Goal: Task Accomplishment & Management: Manage account settings

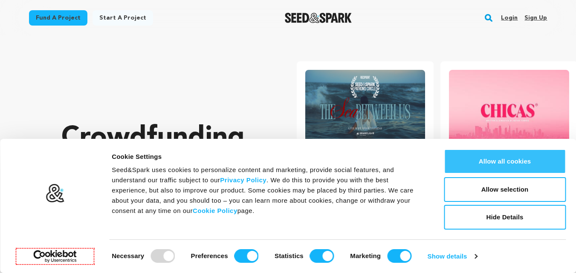
click at [539, 165] on button "Allow all cookies" at bounding box center [505, 161] width 122 height 25
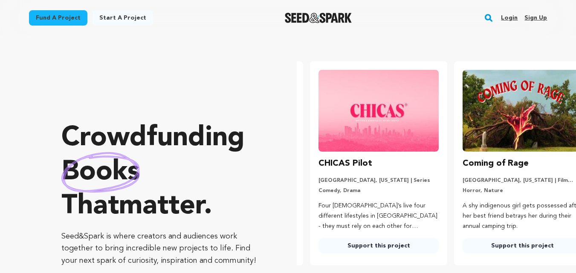
scroll to position [0, 151]
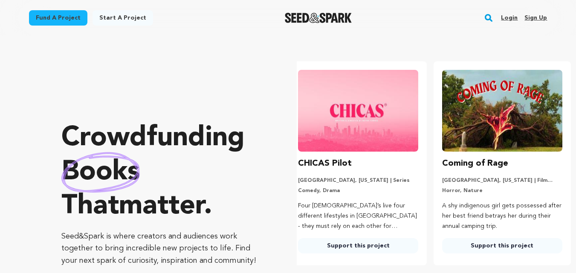
click at [540, 16] on link "Sign up" at bounding box center [536, 18] width 23 height 14
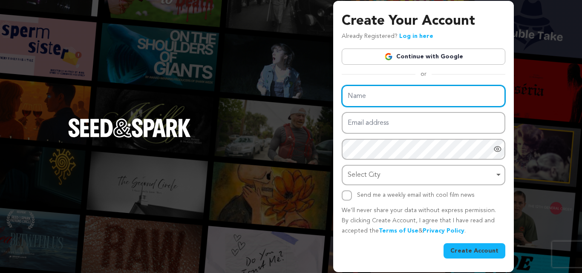
click at [358, 100] on input "Name" at bounding box center [424, 96] width 164 height 22
paste input "Global Glass Pipes"
type input "Global Glass Pipes"
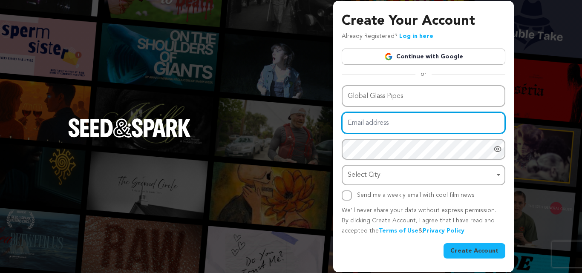
click at [393, 128] on input "Email address" at bounding box center [424, 123] width 164 height 22
paste input "globalglasspipesusa@gmail.com"
type input "globalglasspipesusa@gmail.com"
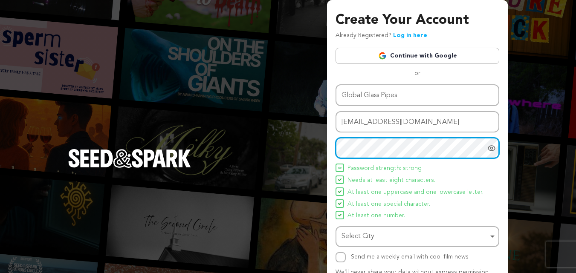
scroll to position [43, 0]
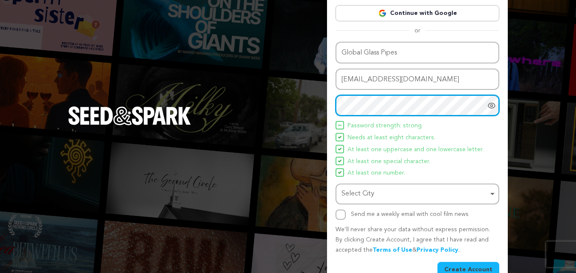
click at [390, 191] on div "Select City Remove item" at bounding box center [415, 194] width 147 height 12
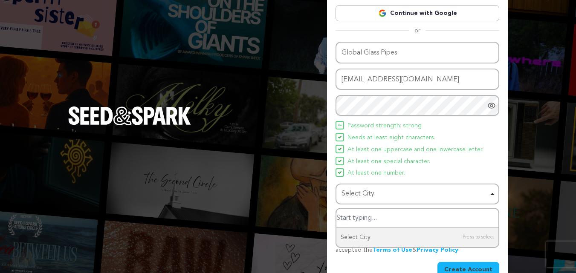
click at [368, 219] on input "Select City" at bounding box center [417, 218] width 162 height 19
paste input "526 91st Ave NE, Suite B, Lake Stevens, WA 98258, USA"
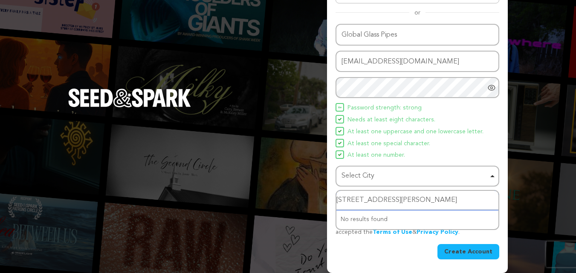
scroll to position [0, 0]
drag, startPoint x: 406, startPoint y: 199, endPoint x: 339, endPoint y: 199, distance: 67.4
click at [339, 199] on input "526 91st Ave NE, Suite B, Lake Stevens, WA 98258, USA" at bounding box center [417, 200] width 162 height 19
type input "Lake Stevens, WA 98258, USA"
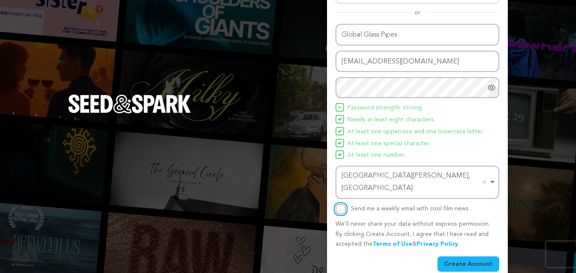
click at [340, 204] on input "Send me a weekly email with cool film news" at bounding box center [341, 209] width 10 height 10
checkbox input "true"
click at [475, 257] on button "Create Account" at bounding box center [469, 264] width 62 height 15
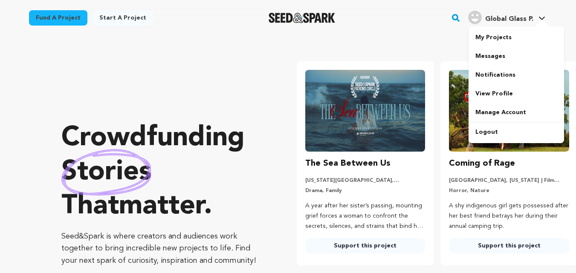
drag, startPoint x: 514, startPoint y: 14, endPoint x: 513, endPoint y: 19, distance: 4.9
click at [513, 14] on h4 "Global Glass P." at bounding box center [509, 19] width 48 height 10
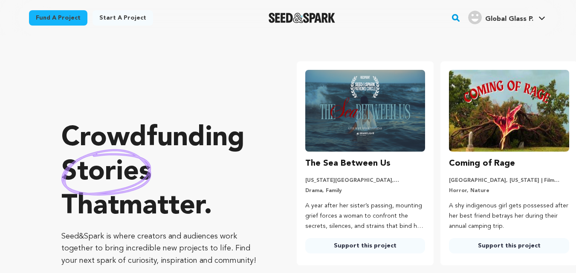
click at [512, 20] on span "Global Glass P." at bounding box center [509, 19] width 48 height 7
click at [502, 28] on div "Global Glass P. Global Glass P." at bounding box center [507, 18] width 81 height 22
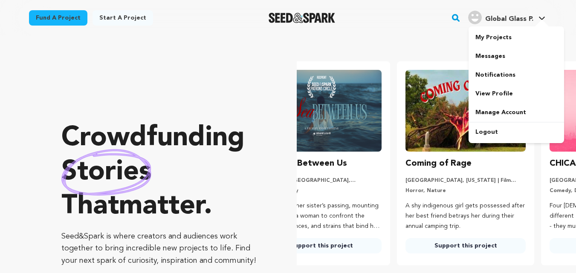
scroll to position [0, 151]
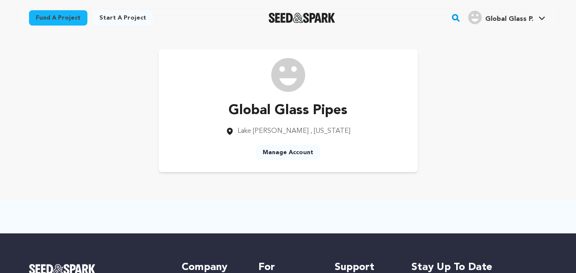
click at [298, 155] on link "Manage Account" at bounding box center [288, 152] width 64 height 15
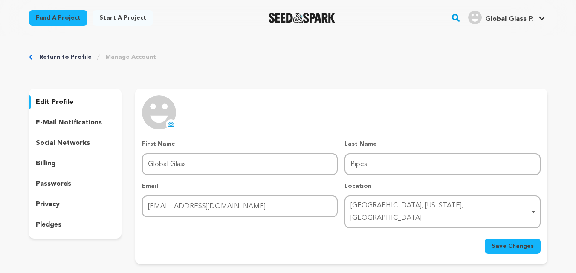
click at [163, 121] on img at bounding box center [159, 113] width 34 height 34
click at [175, 125] on button "uploading spinner upload profile image" at bounding box center [171, 124] width 10 height 10
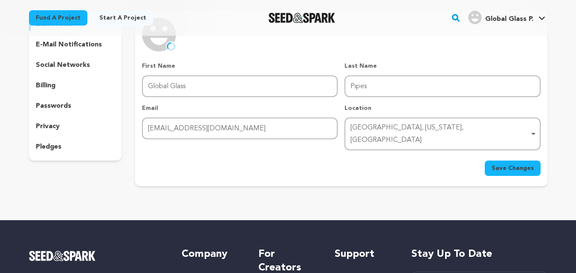
scroll to position [85, 0]
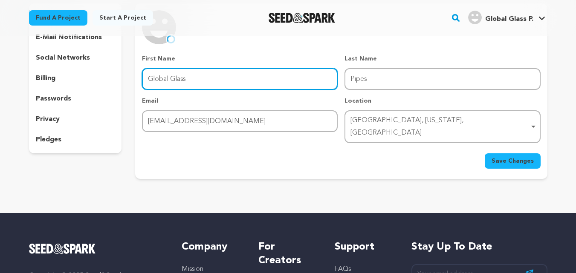
drag, startPoint x: 168, startPoint y: 81, endPoint x: 178, endPoint y: 81, distance: 10.2
click at [178, 81] on input "Global Glass" at bounding box center [240, 79] width 196 height 22
click at [194, 80] on input "Global Glass" at bounding box center [240, 79] width 196 height 22
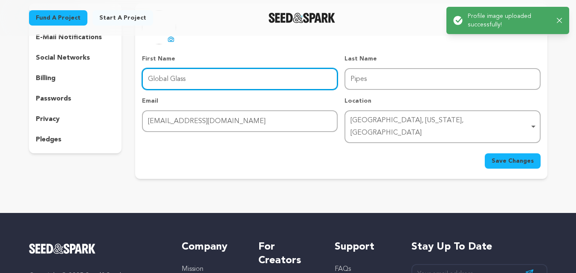
drag, startPoint x: 174, startPoint y: 82, endPoint x: 201, endPoint y: 81, distance: 27.3
click at [201, 81] on input "Global Glass" at bounding box center [240, 79] width 196 height 22
type input "Global"
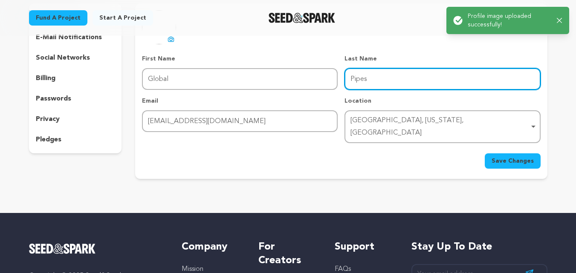
click at [350, 77] on input "Pipes" at bounding box center [443, 79] width 196 height 22
paste input "Glass"
type input "Glass Pipes"
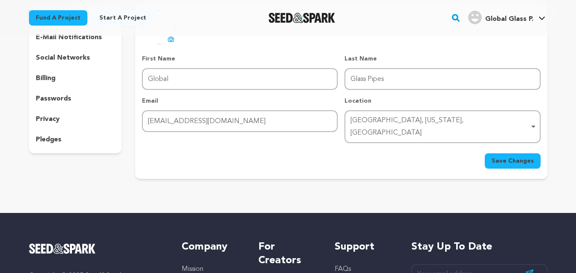
click at [299, 154] on div "Save Changes" at bounding box center [341, 161] width 398 height 15
click at [519, 157] on span "Save Changes" at bounding box center [513, 161] width 42 height 9
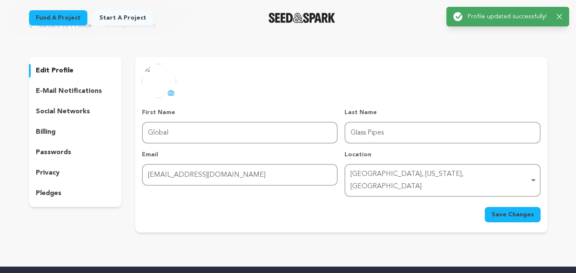
scroll to position [0, 0]
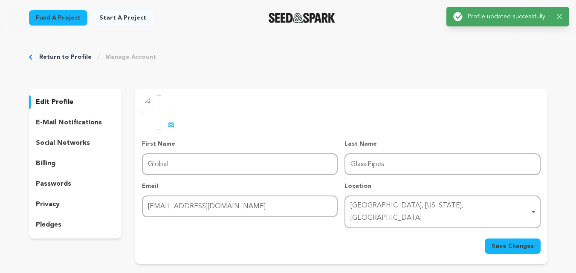
click at [64, 146] on p "social networks" at bounding box center [63, 143] width 54 height 10
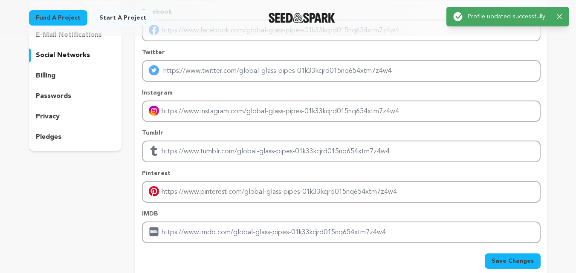
scroll to position [128, 0]
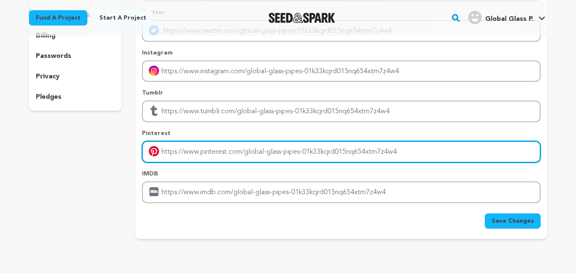
click at [212, 155] on input "Enter pinterest profile link" at bounding box center [341, 152] width 398 height 22
paste input "https://www.pinterest.com/globalglasspipesusa/"
type input "https://www.pinterest.com/globalglasspipesusa/"
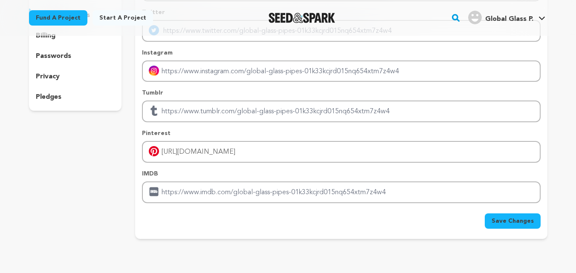
click at [517, 227] on button "Save Changes" at bounding box center [513, 221] width 56 height 15
click at [517, 226] on div "Save Changes" at bounding box center [341, 221] width 398 height 15
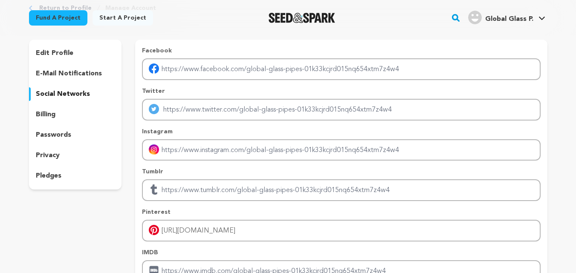
scroll to position [0, 0]
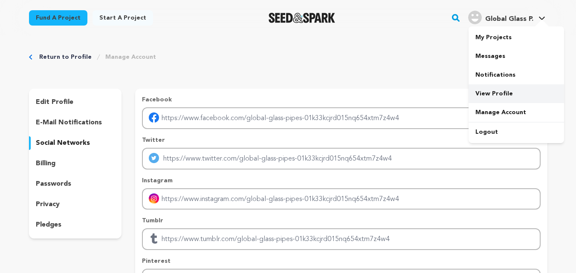
click at [493, 92] on link "View Profile" at bounding box center [517, 93] width 96 height 19
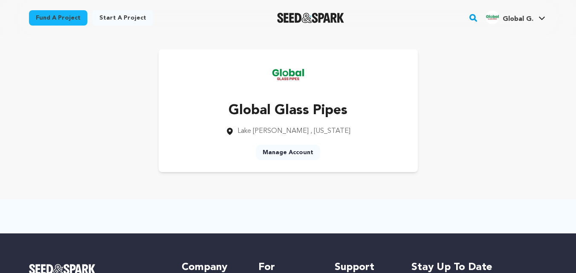
click at [298, 154] on link "Manage Account" at bounding box center [288, 152] width 64 height 15
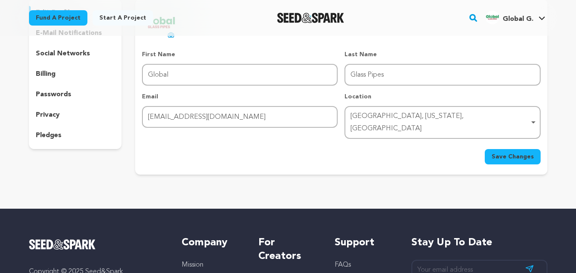
scroll to position [43, 0]
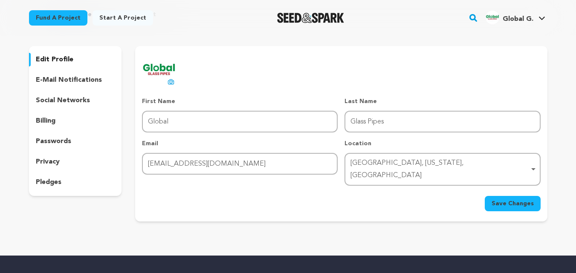
click at [84, 82] on p "e-mail notifications" at bounding box center [69, 80] width 66 height 10
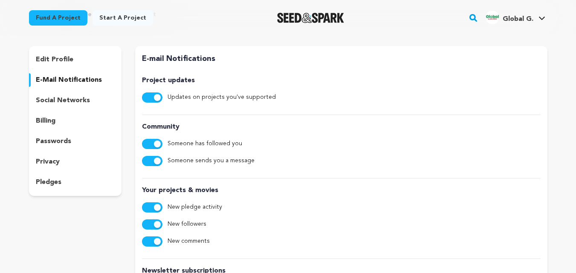
click at [68, 105] on p "social networks" at bounding box center [63, 101] width 54 height 10
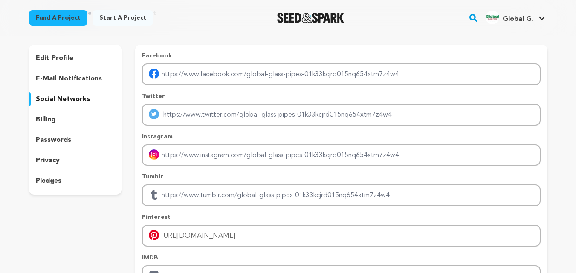
scroll to position [43, 0]
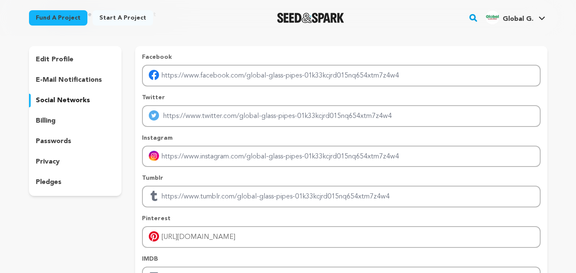
click at [49, 185] on p "pledges" at bounding box center [49, 182] width 26 height 10
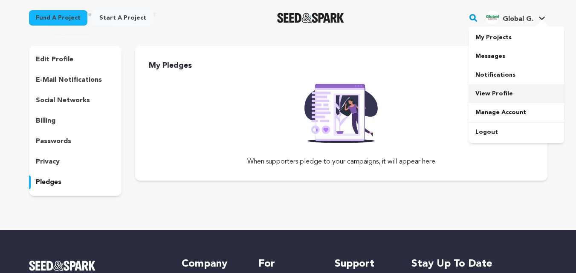
click at [500, 90] on link "View Profile" at bounding box center [517, 93] width 96 height 19
